Goal: Browse casually

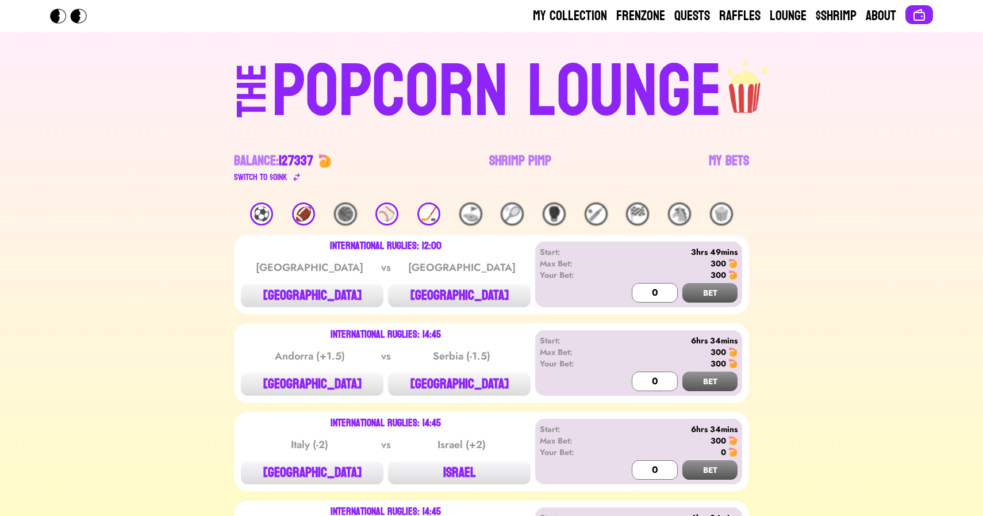
click at [298, 202] on div "⚽️ 🏈 🏀 ⚾️ 🏒 ⛳️ 🎾 🥊 🏏 🏁 🐴 🍿" at bounding box center [491, 213] width 515 height 23
click at [302, 205] on div "🏈" at bounding box center [303, 213] width 23 height 23
